Goal: Find specific page/section: Find specific page/section

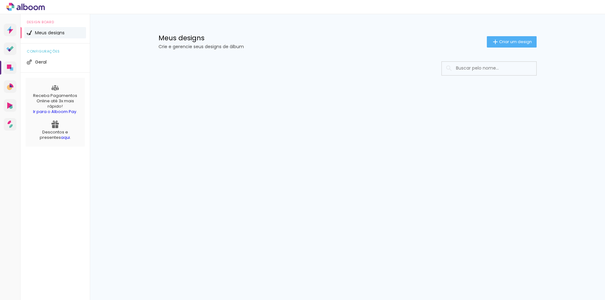
click at [63, 34] on span "Meus designs" at bounding box center [50, 33] width 30 height 4
click at [39, 33] on span "Meus designs" at bounding box center [50, 33] width 30 height 4
click at [43, 34] on span "Meus designs" at bounding box center [50, 33] width 30 height 4
